Goal: Navigation & Orientation: Find specific page/section

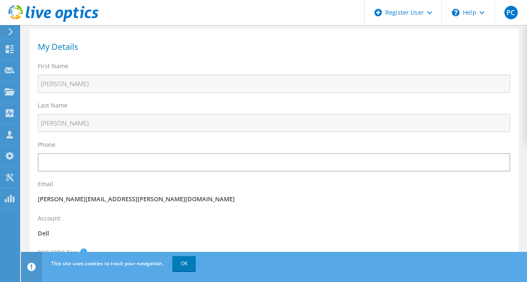
scroll to position [50, 0]
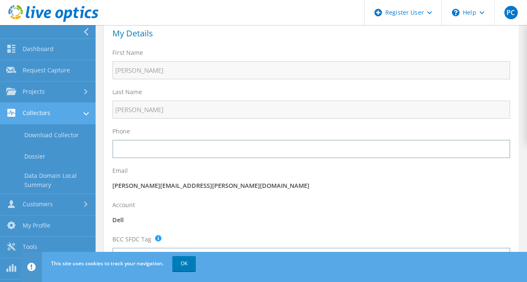
click at [51, 123] on link "Collectors" at bounding box center [48, 113] width 96 height 21
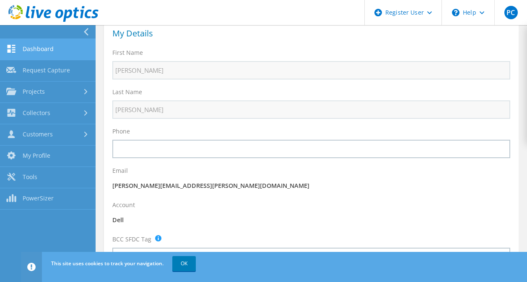
click at [57, 48] on link "Dashboard" at bounding box center [48, 49] width 96 height 21
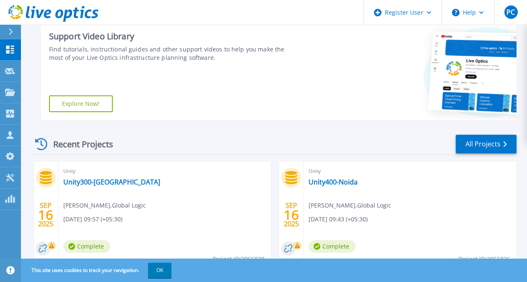
scroll to position [197, 0]
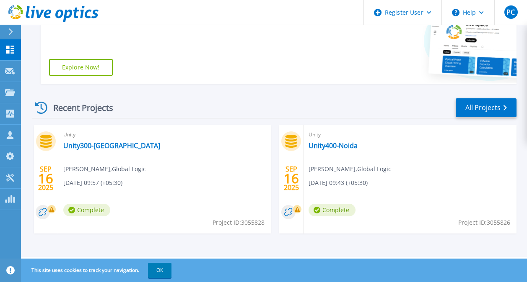
click at [52, 137] on icon at bounding box center [46, 141] width 12 height 13
drag, startPoint x: 52, startPoint y: 137, endPoint x: 99, endPoint y: 140, distance: 47.5
click at [99, 140] on div "Unity Unity300-Nagpur Deepak Chauhan , Global Logic 09/16/2025, 09:57 (+05:30) …" at bounding box center [164, 179] width 213 height 109
drag, startPoint x: 99, startPoint y: 140, endPoint x: 102, endPoint y: 150, distance: 9.7
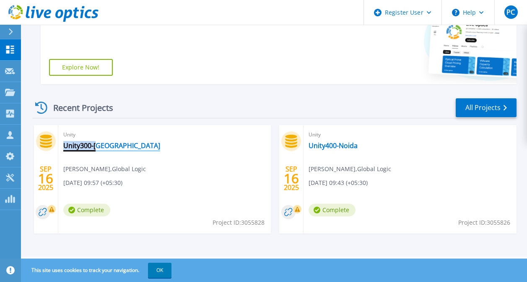
click at [102, 150] on link "Unity300-Nagpur" at bounding box center [111, 146] width 97 height 8
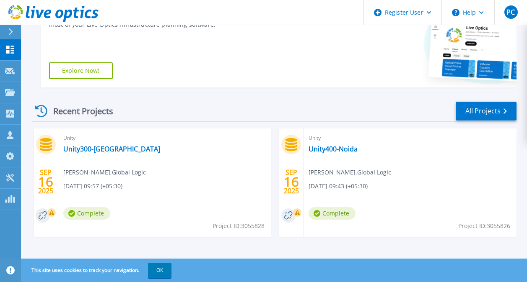
scroll to position [197, 0]
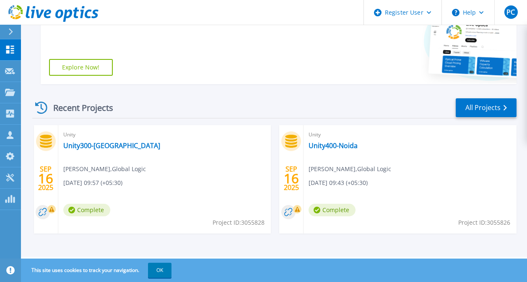
click at [320, 140] on div "Unity Unity400-Noida Deepak Chauhan , Global Logic 09/16/2025, 09:43 (+05:30) C…" at bounding box center [409, 179] width 213 height 109
click at [321, 142] on link "Unity400-Noida" at bounding box center [332, 146] width 49 height 8
